Goal: Complete application form

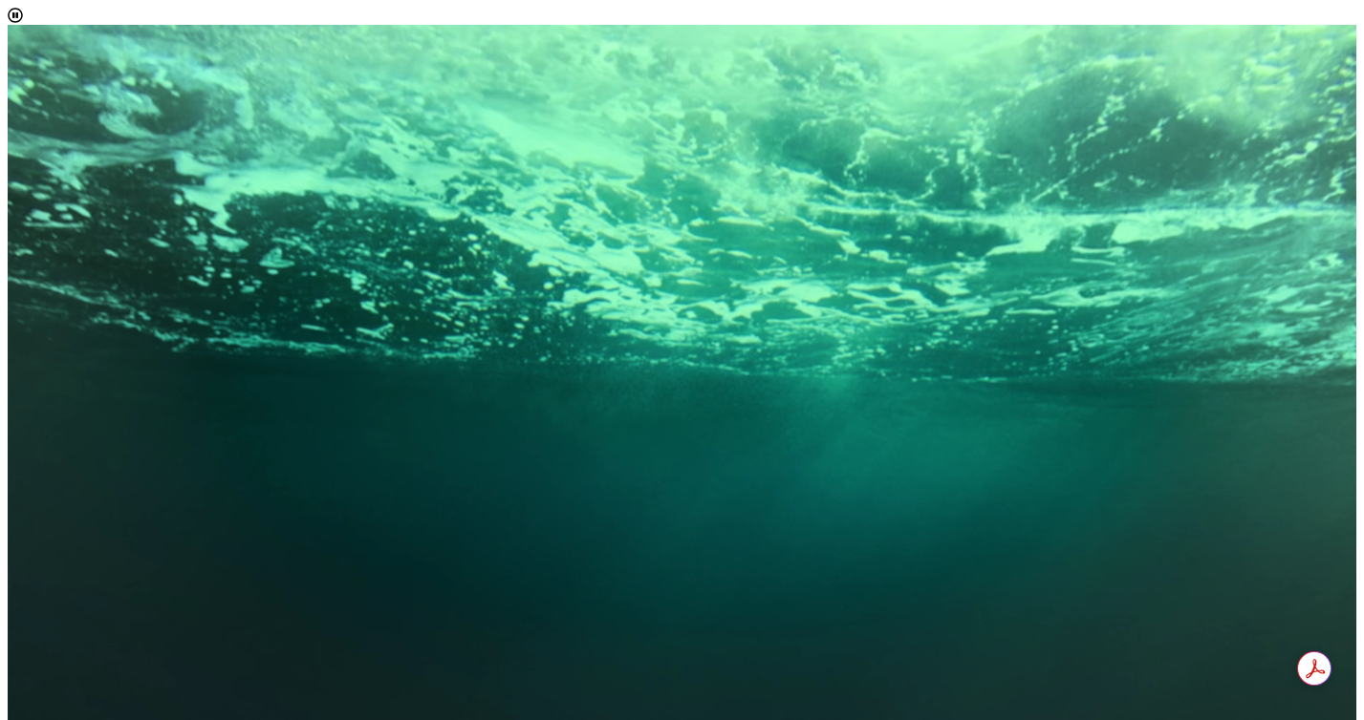
scroll to position [1, 0]
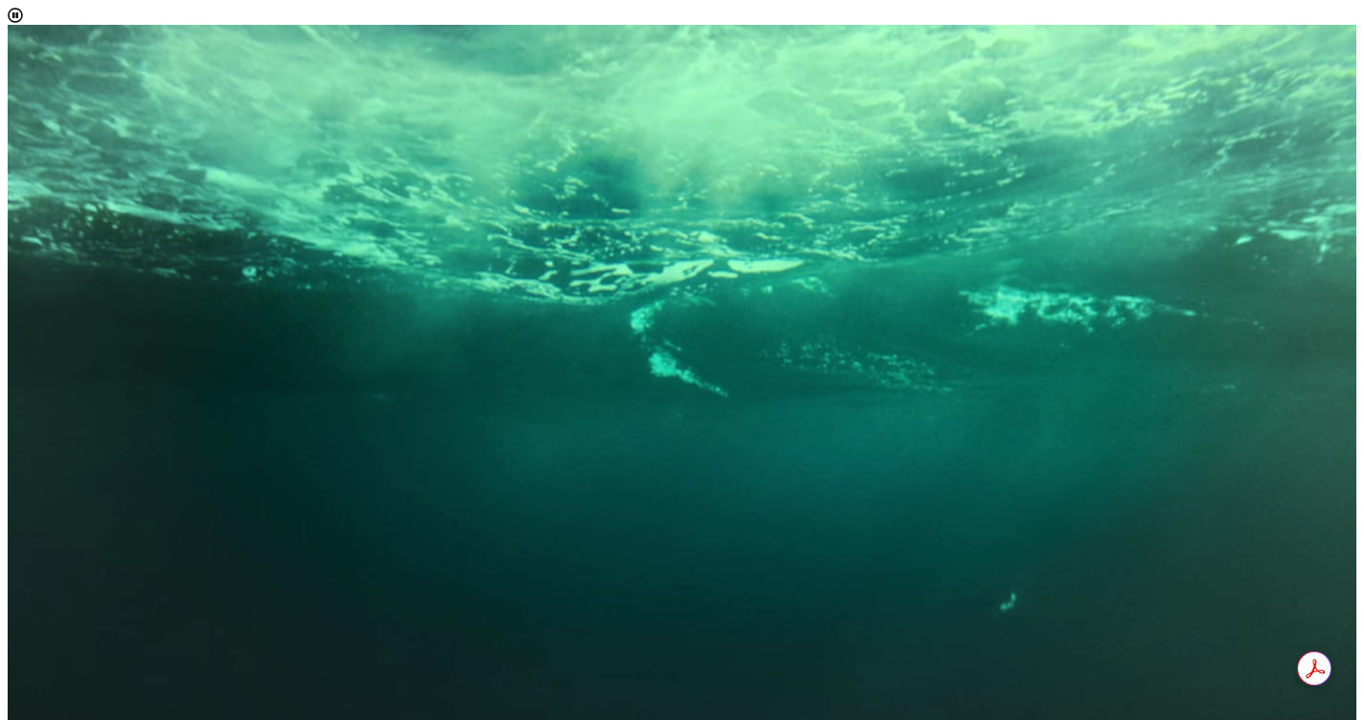
scroll to position [11, 78]
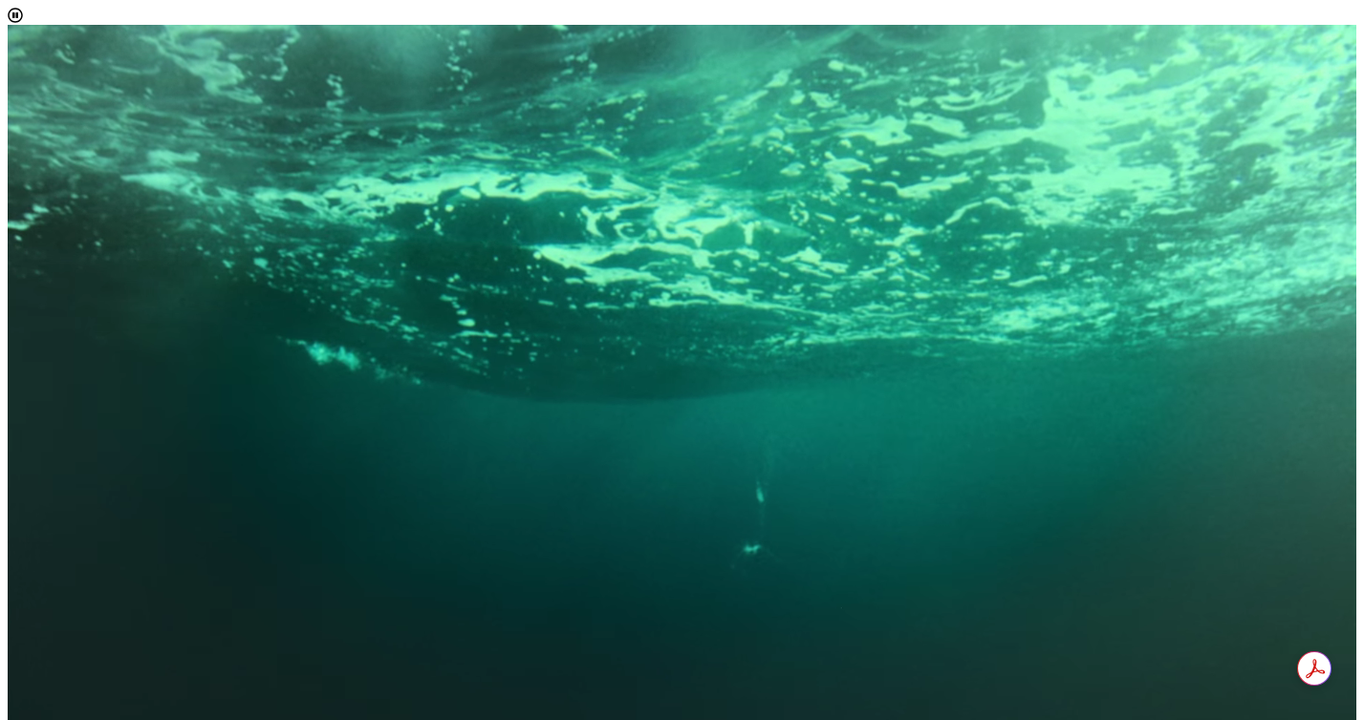
select select "[object Object]"
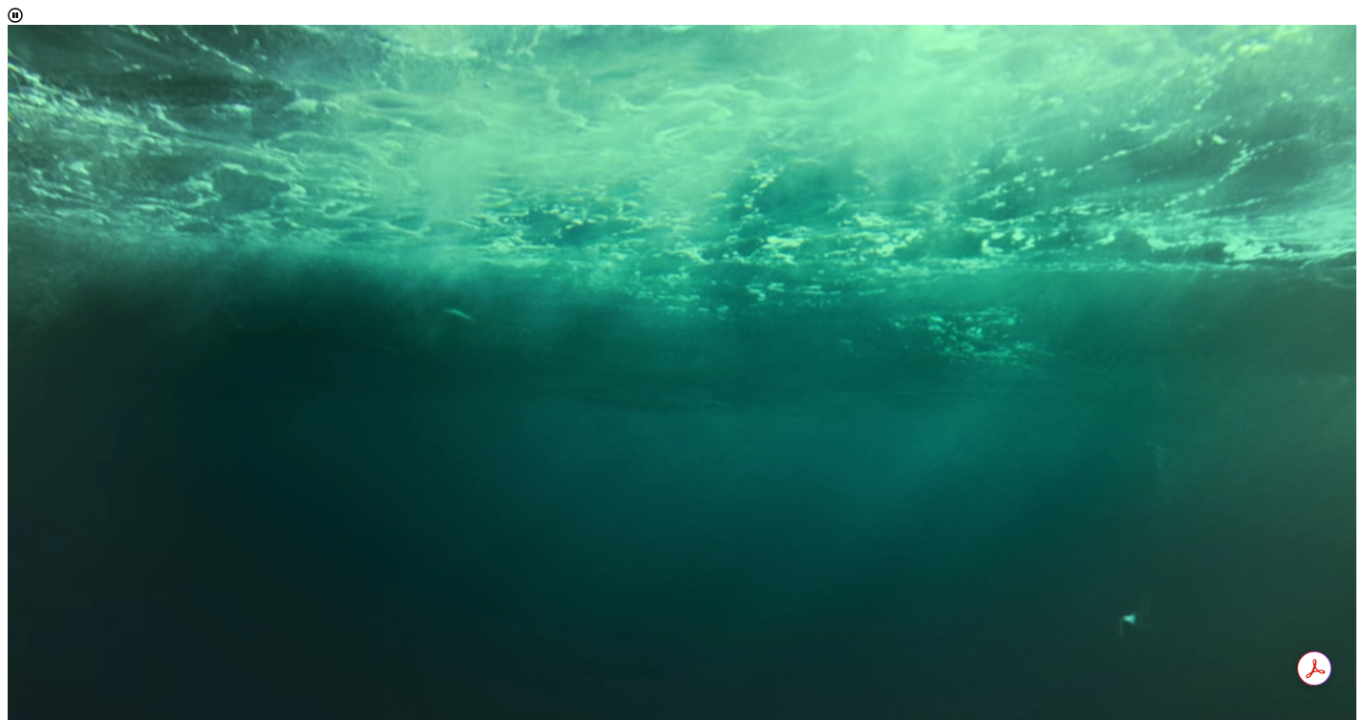
scroll to position [0, 0]
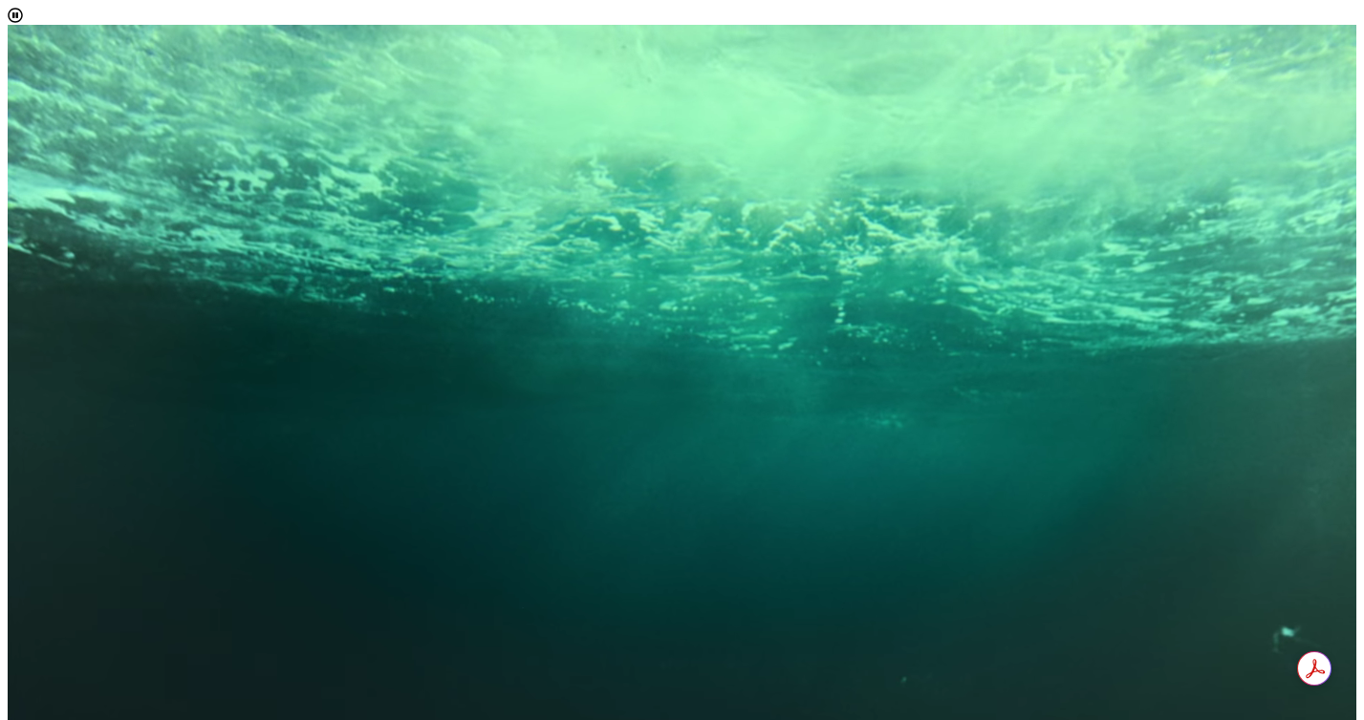
scroll to position [222, 0]
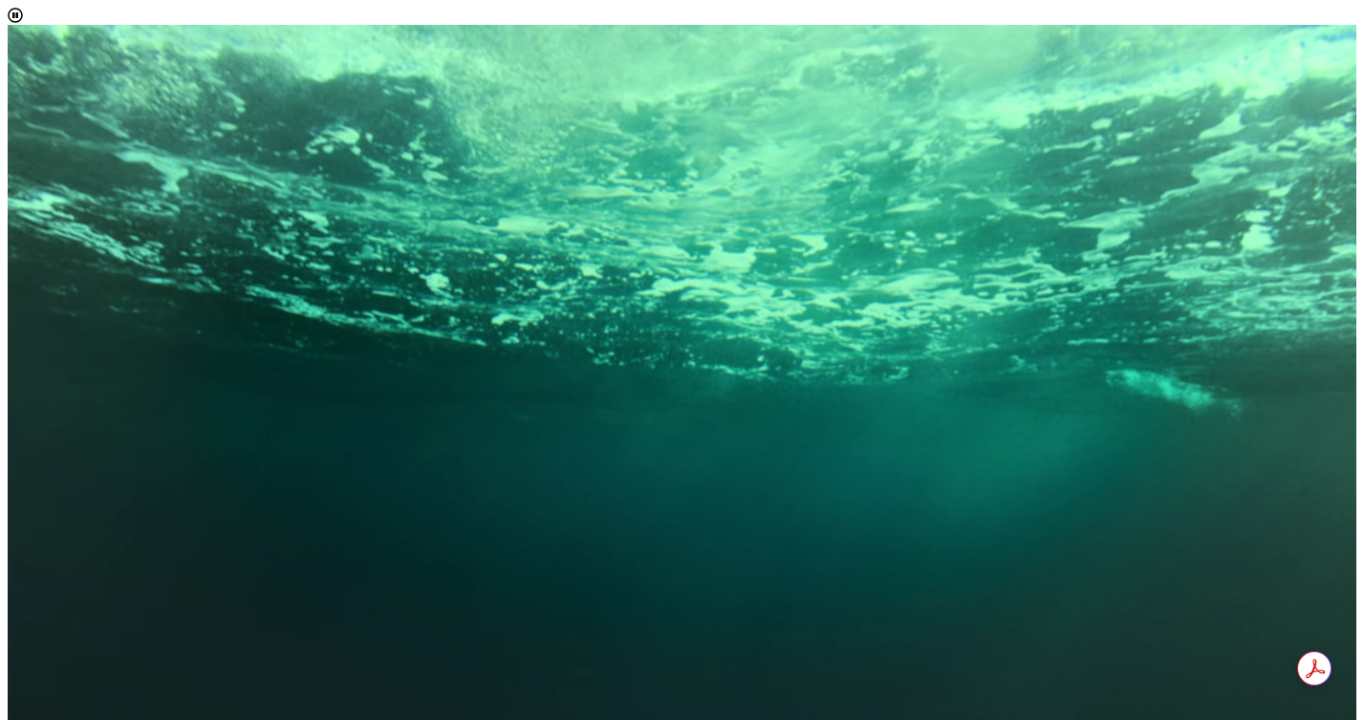
scroll to position [85, 0]
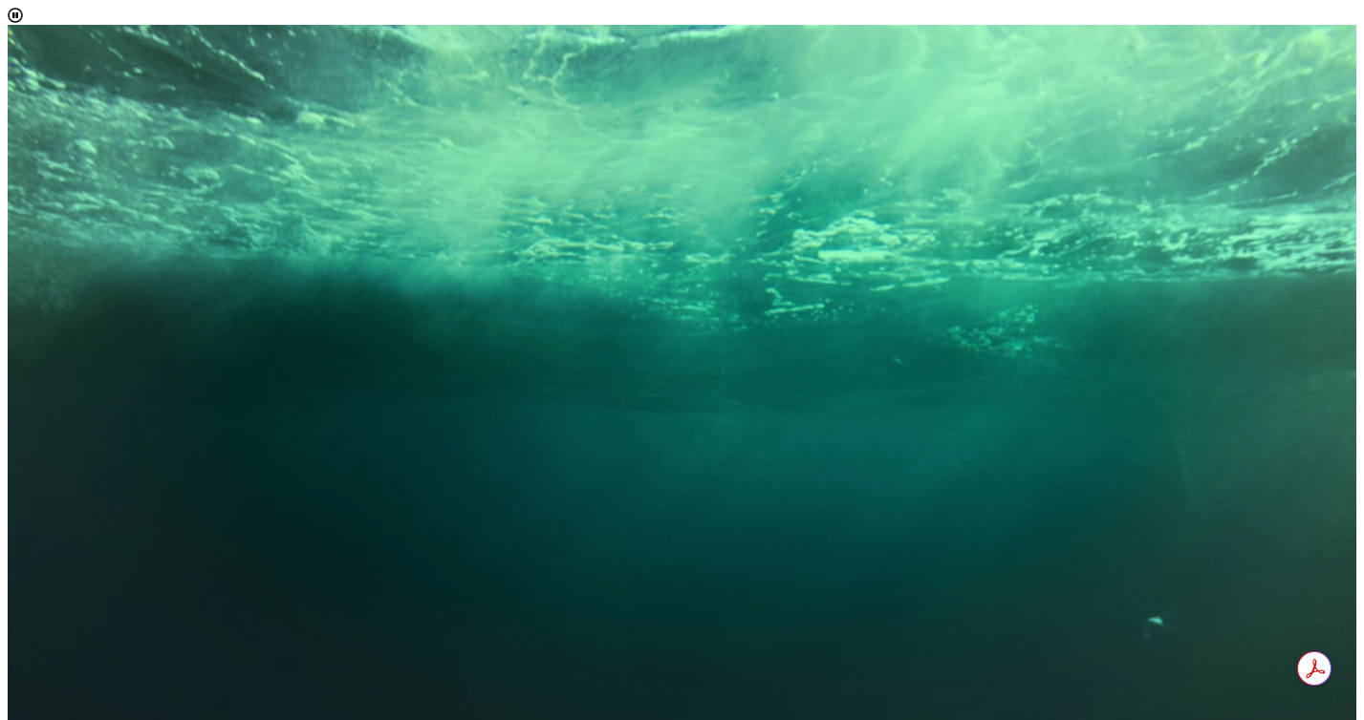
scroll to position [178, 0]
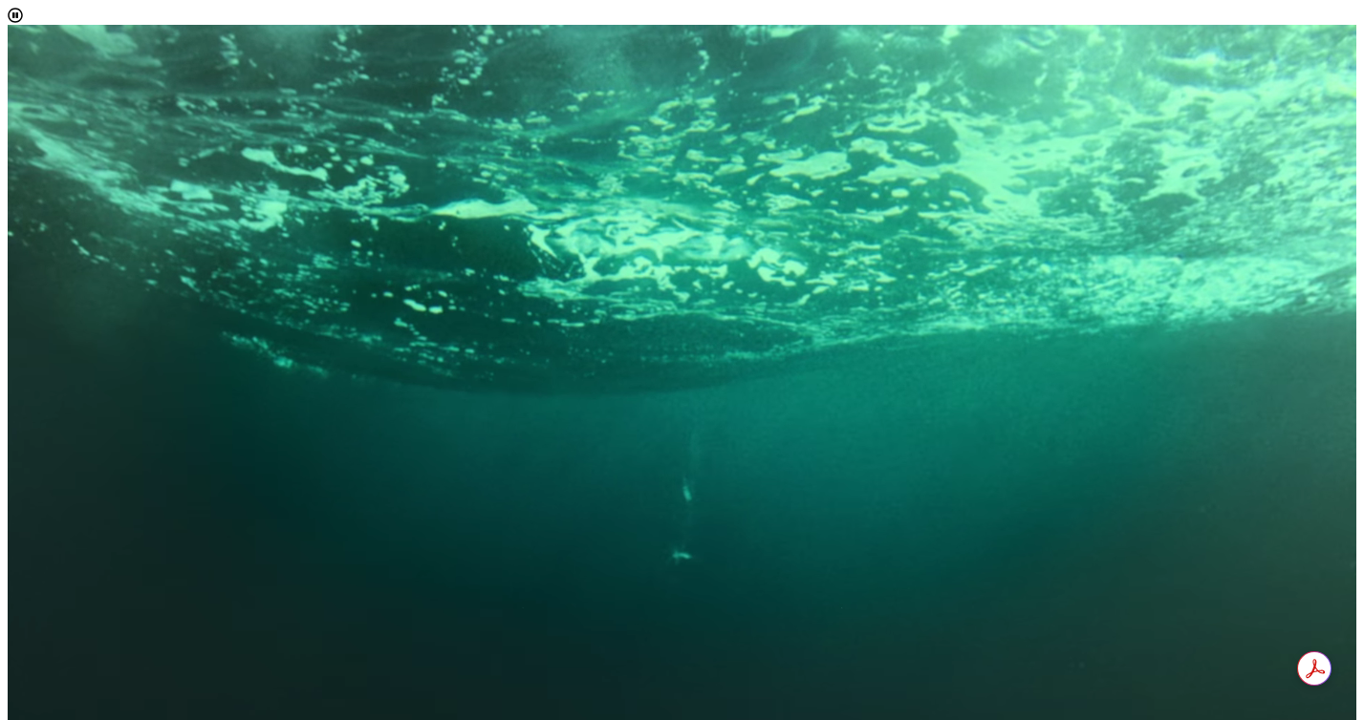
scroll to position [0, 0]
